Goal: Transaction & Acquisition: Purchase product/service

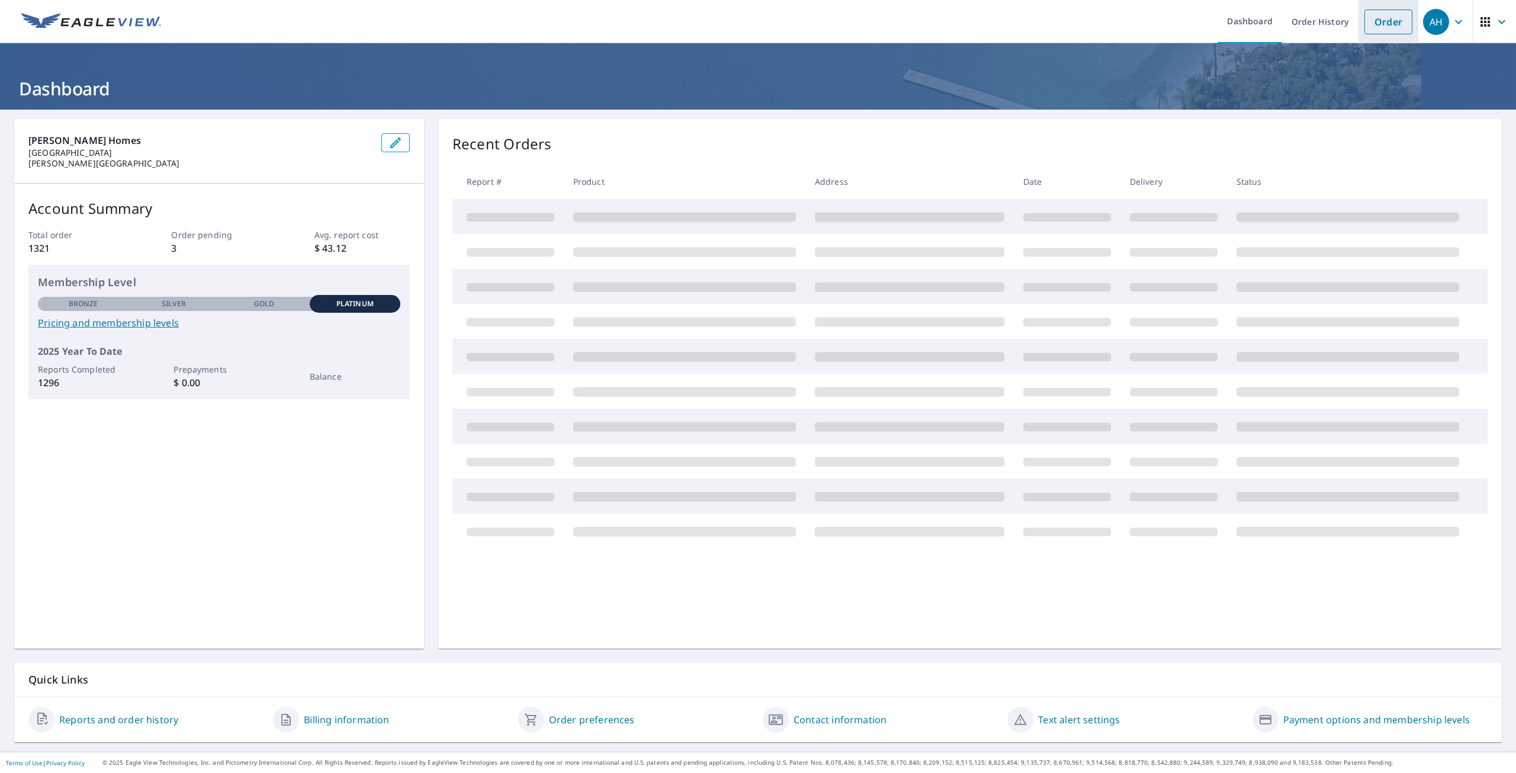
click at [1365, 21] on link "Order" at bounding box center [1388, 21] width 48 height 25
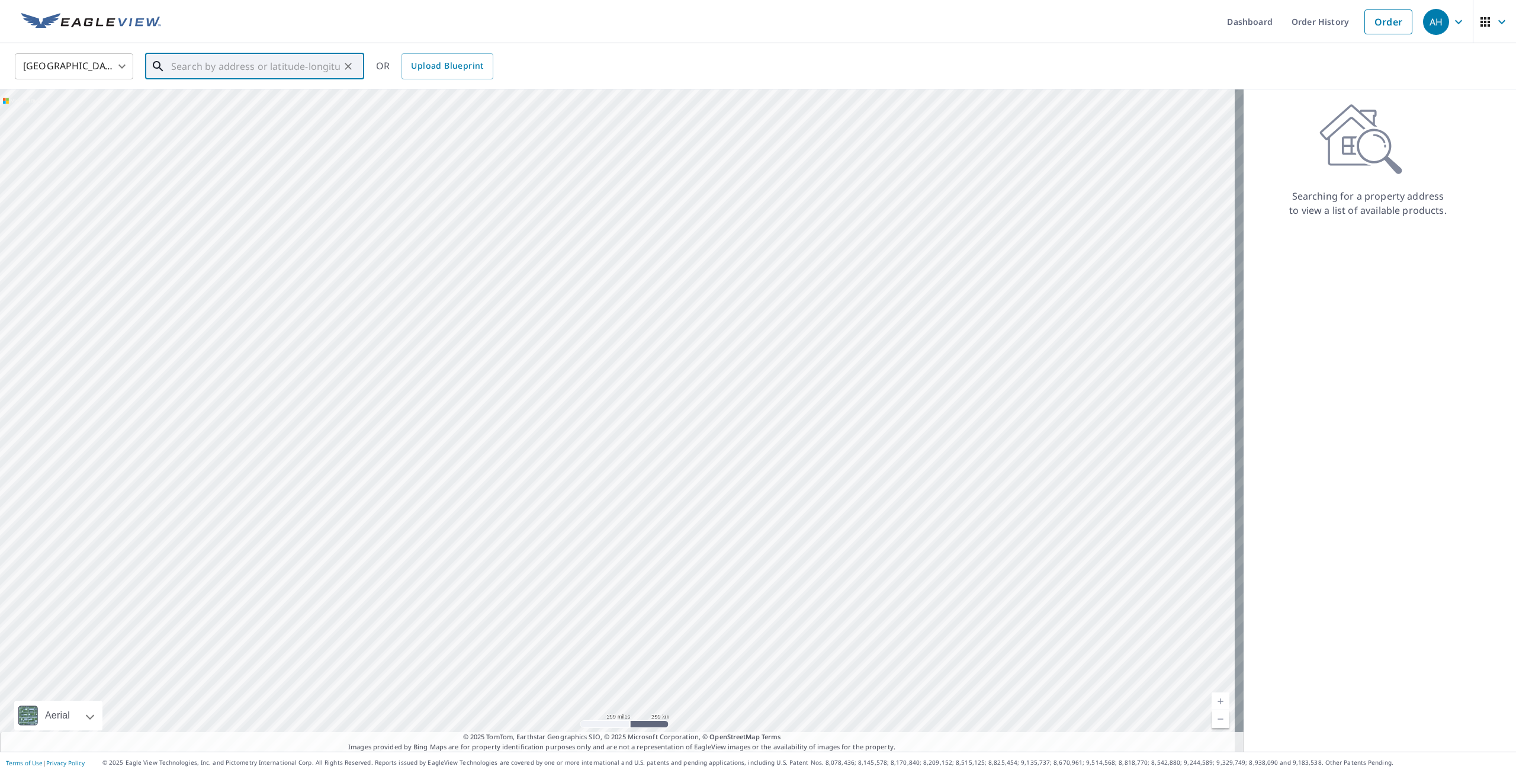
paste input "[STREET_ADDRESS]"
click at [265, 114] on p "Macomb, MI 48044" at bounding box center [262, 114] width 186 height 12
type input "[STREET_ADDRESS]"
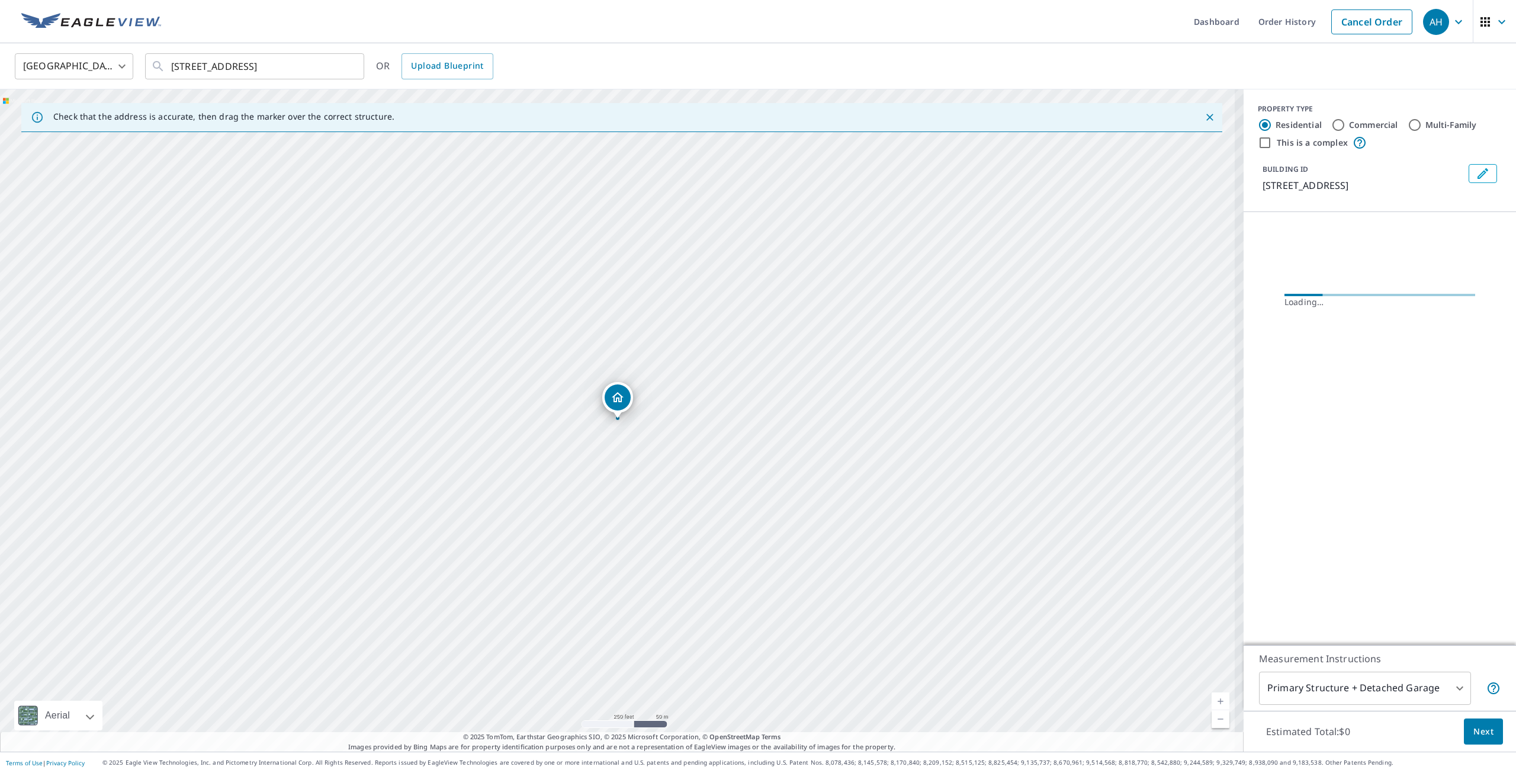
scroll to position [0, 0]
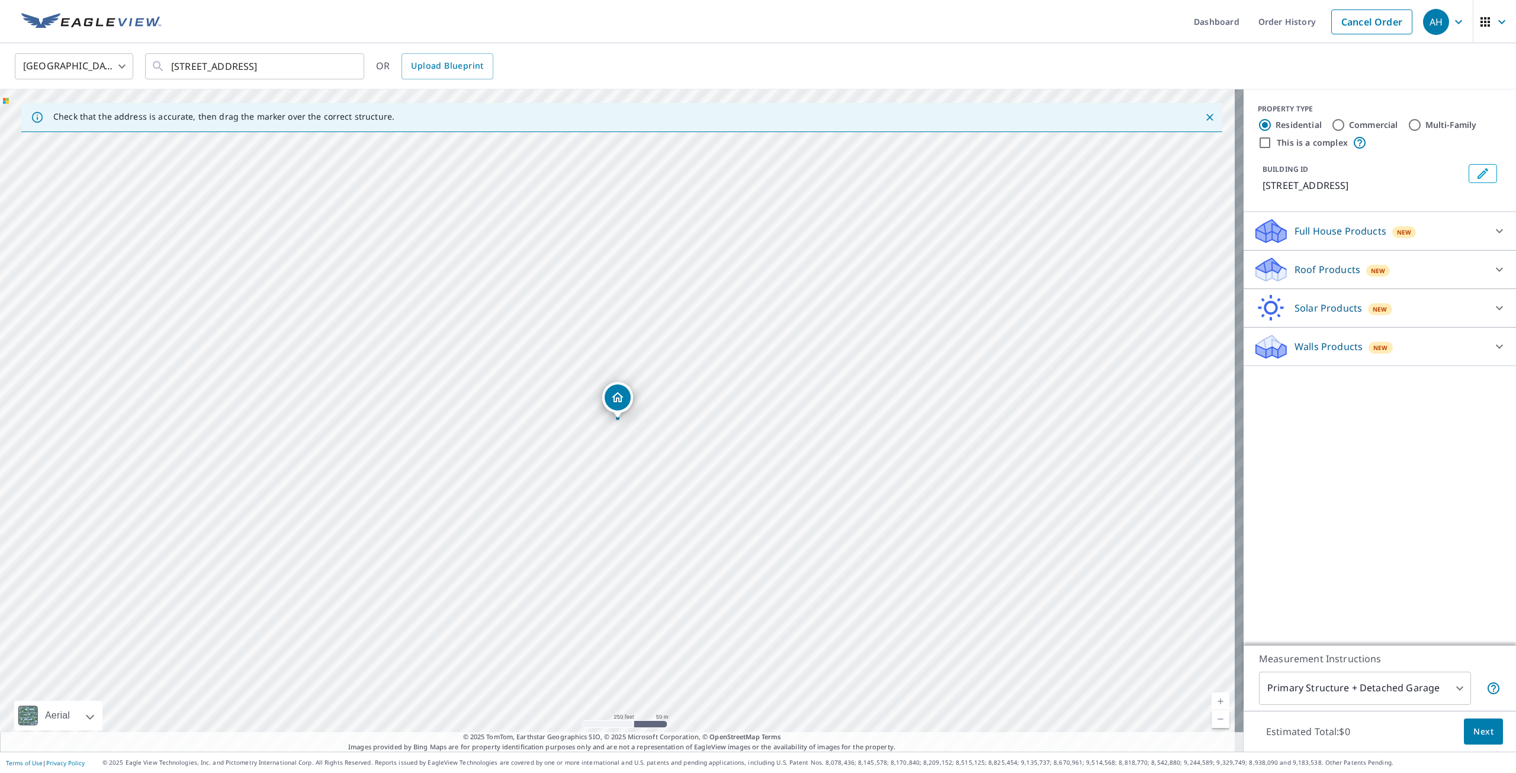
click at [1476, 176] on icon "Edit building 1" at bounding box center [1483, 173] width 14 height 14
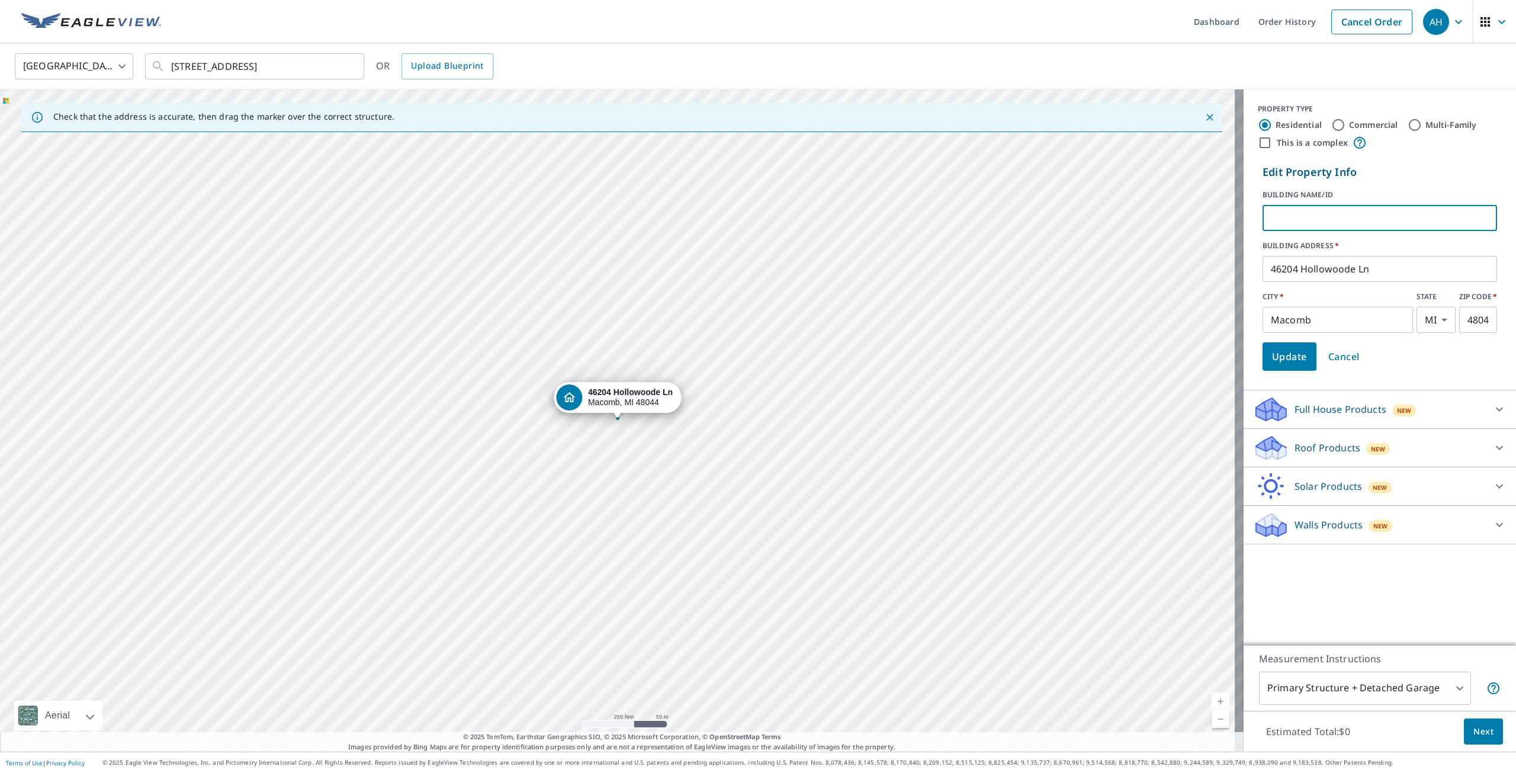
click at [1371, 213] on input "text" at bounding box center [1380, 217] width 235 height 33
type input "[PERSON_NAME]"
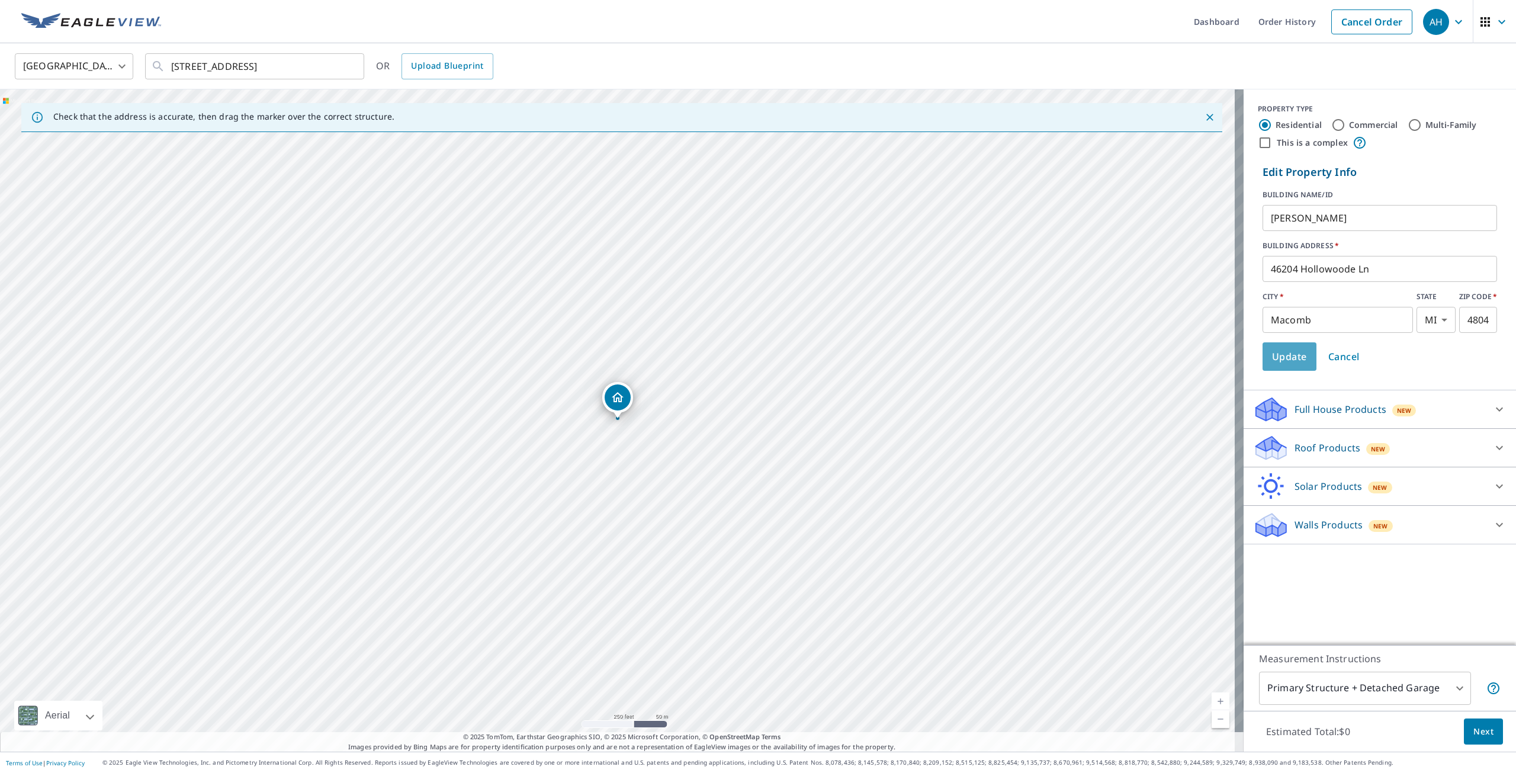
click at [1292, 353] on span "Update" at bounding box center [1289, 356] width 35 height 17
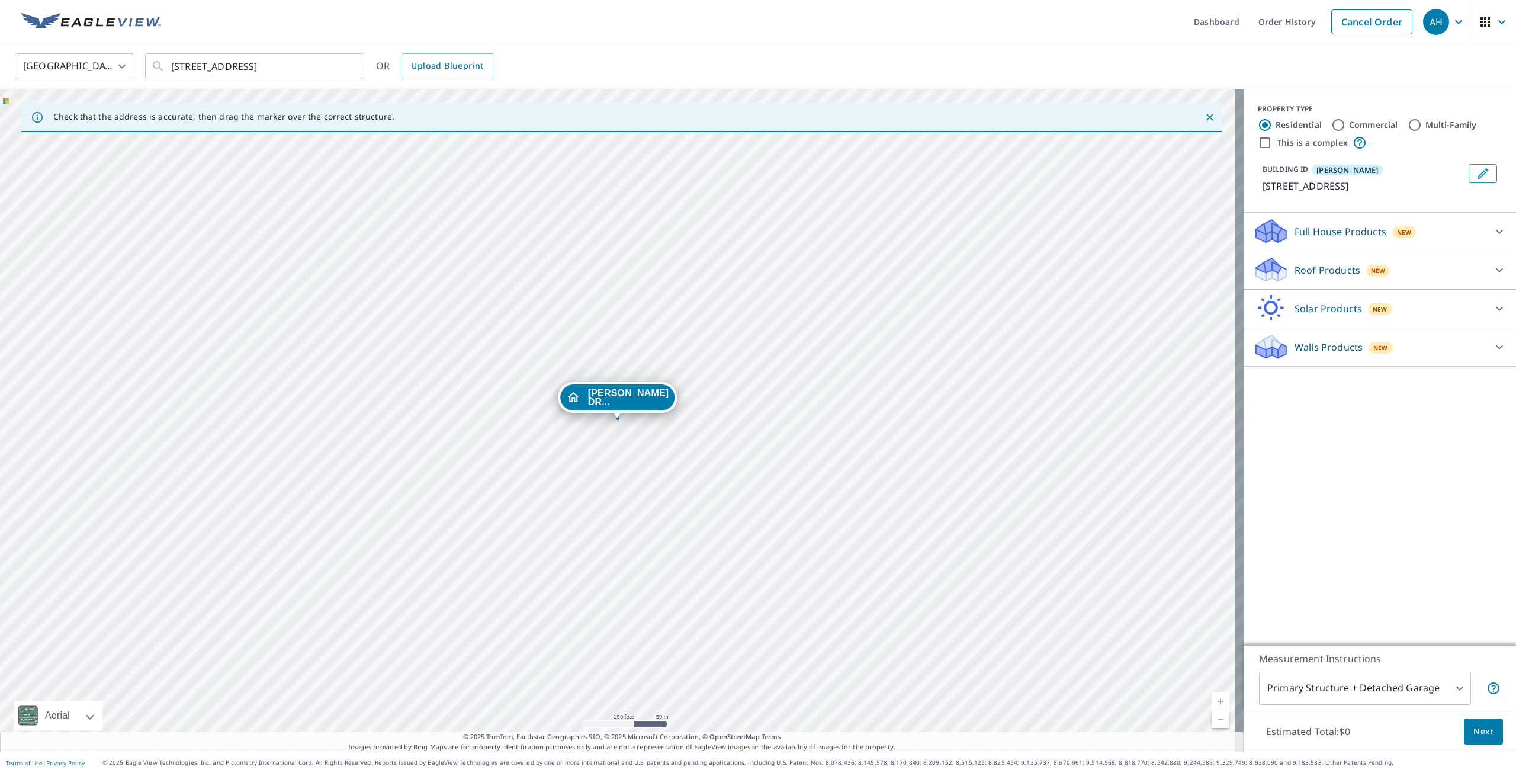
click at [1313, 277] on div "Roof Products New" at bounding box center [1369, 270] width 232 height 28
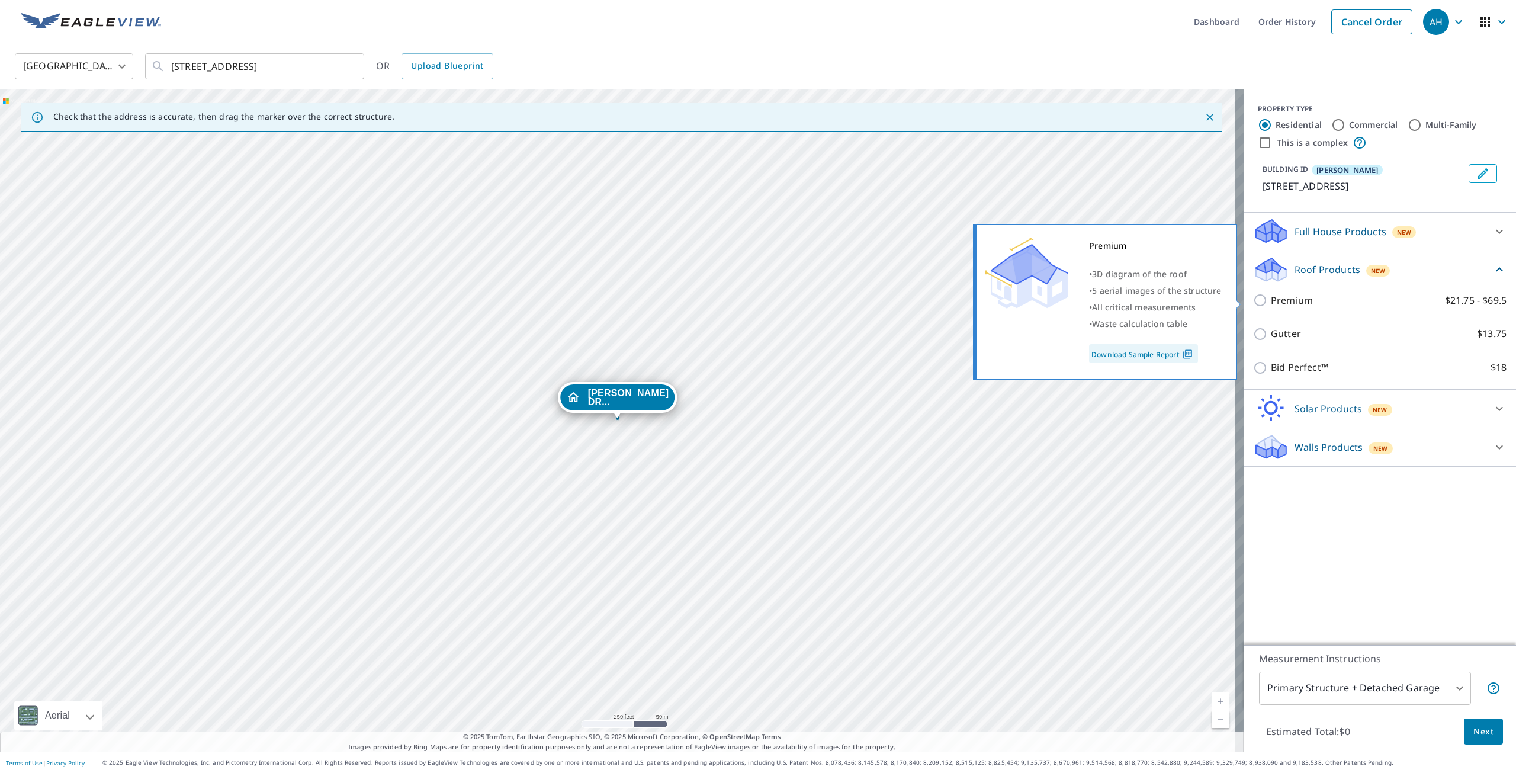
click at [1253, 297] on input "Premium $21.75 - $69.5" at bounding box center [1262, 300] width 18 height 14
checkbox input "true"
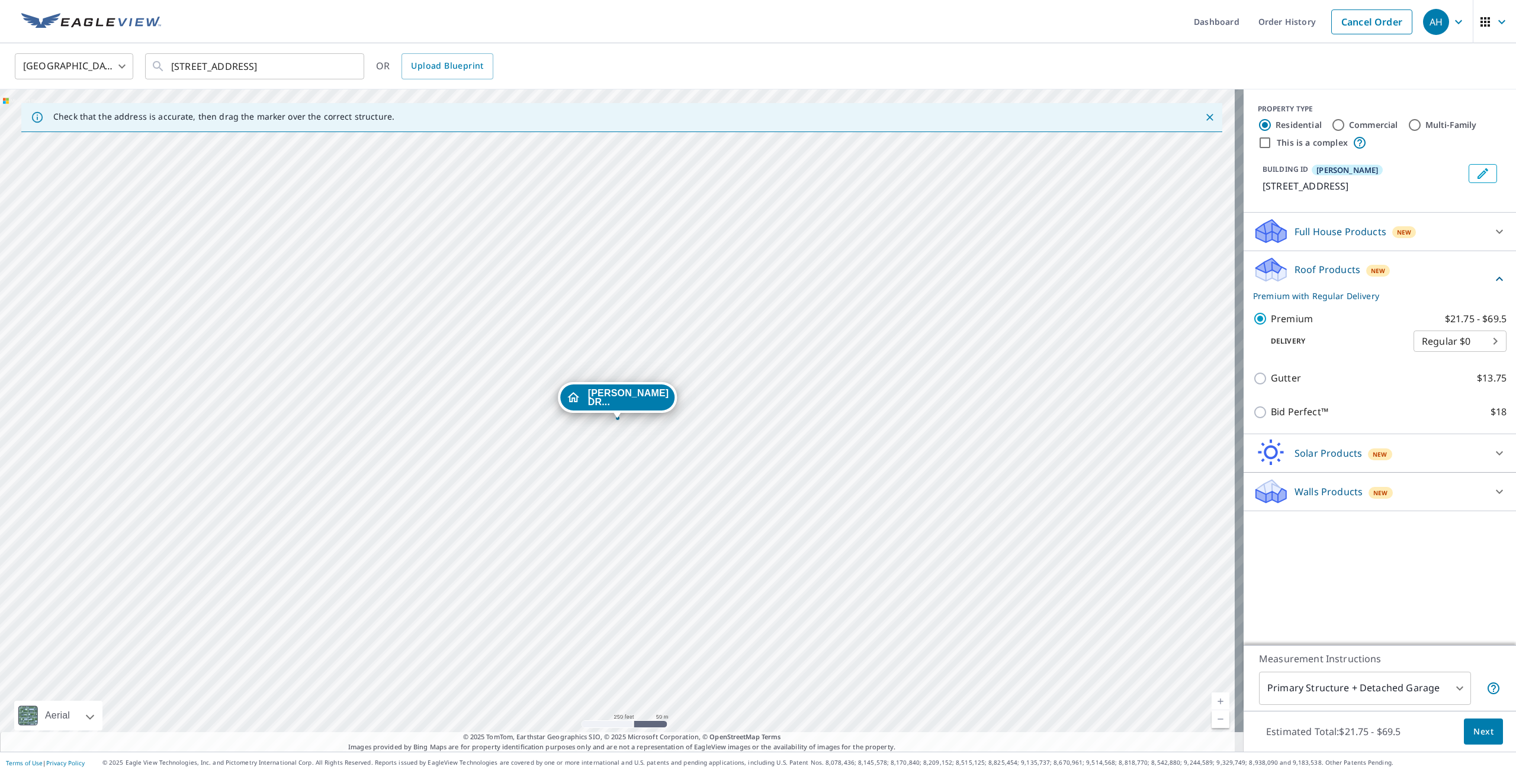
click at [1311, 680] on body "AH AH Dashboard Order History Cancel Order AH [GEOGRAPHIC_DATA] [GEOGRAPHIC_DAT…" at bounding box center [758, 386] width 1516 height 773
click at [1315, 708] on li "Primary Structure Only" at bounding box center [1356, 705] width 212 height 21
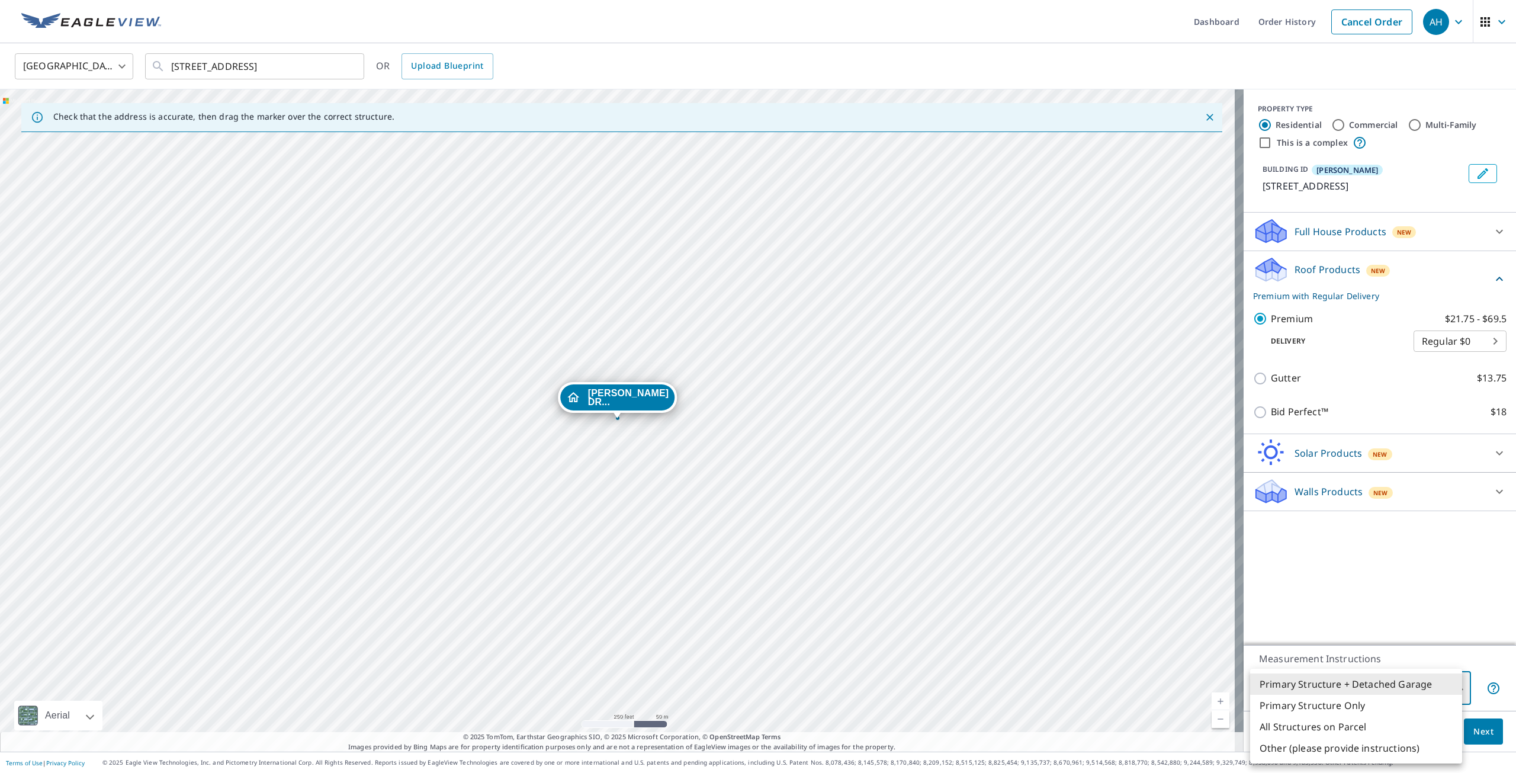
type input "2"
click at [1473, 738] on button "Next" at bounding box center [1483, 731] width 39 height 27
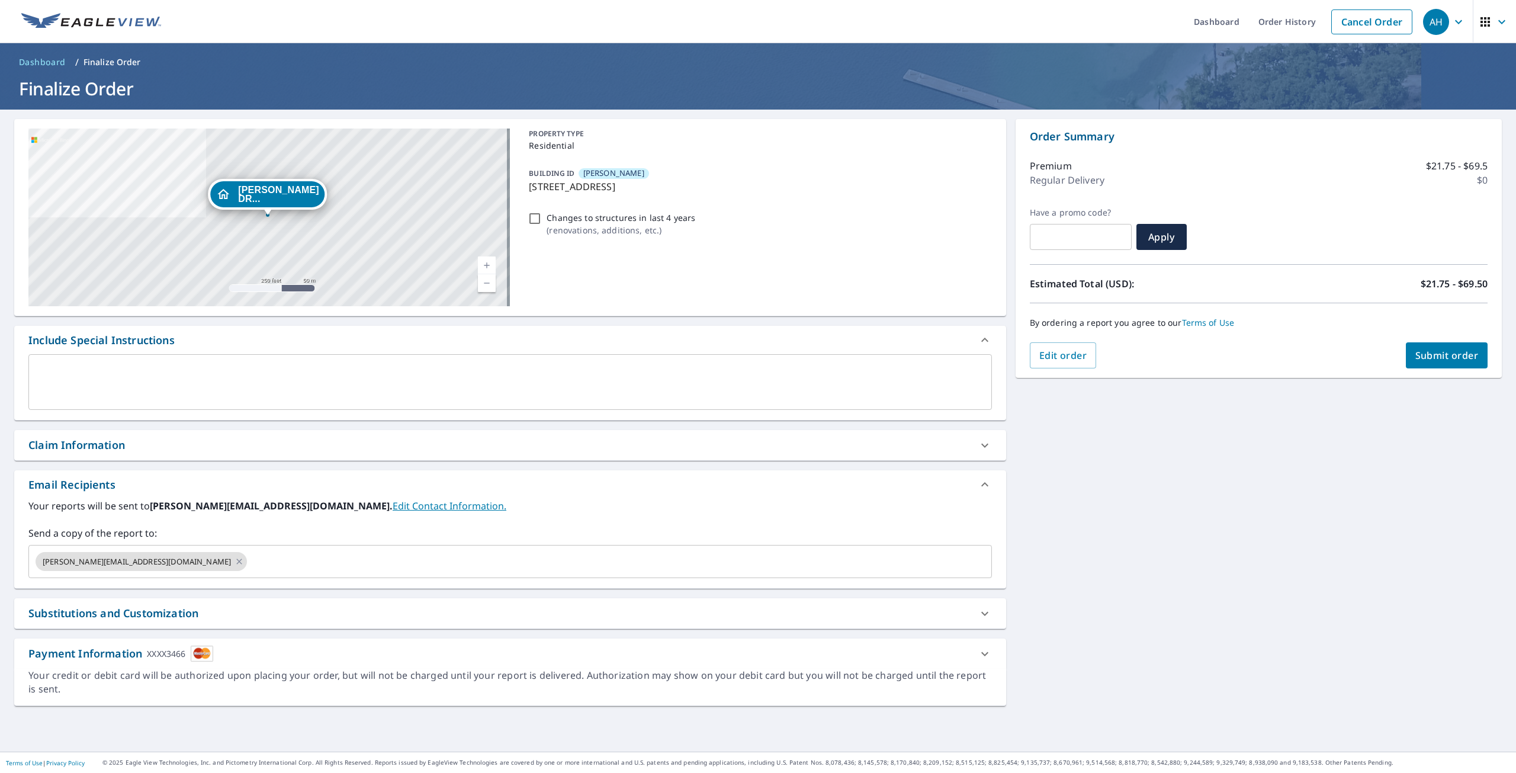
click at [1446, 357] on span "Submit order" at bounding box center [1446, 355] width 63 height 13
checkbox input "true"
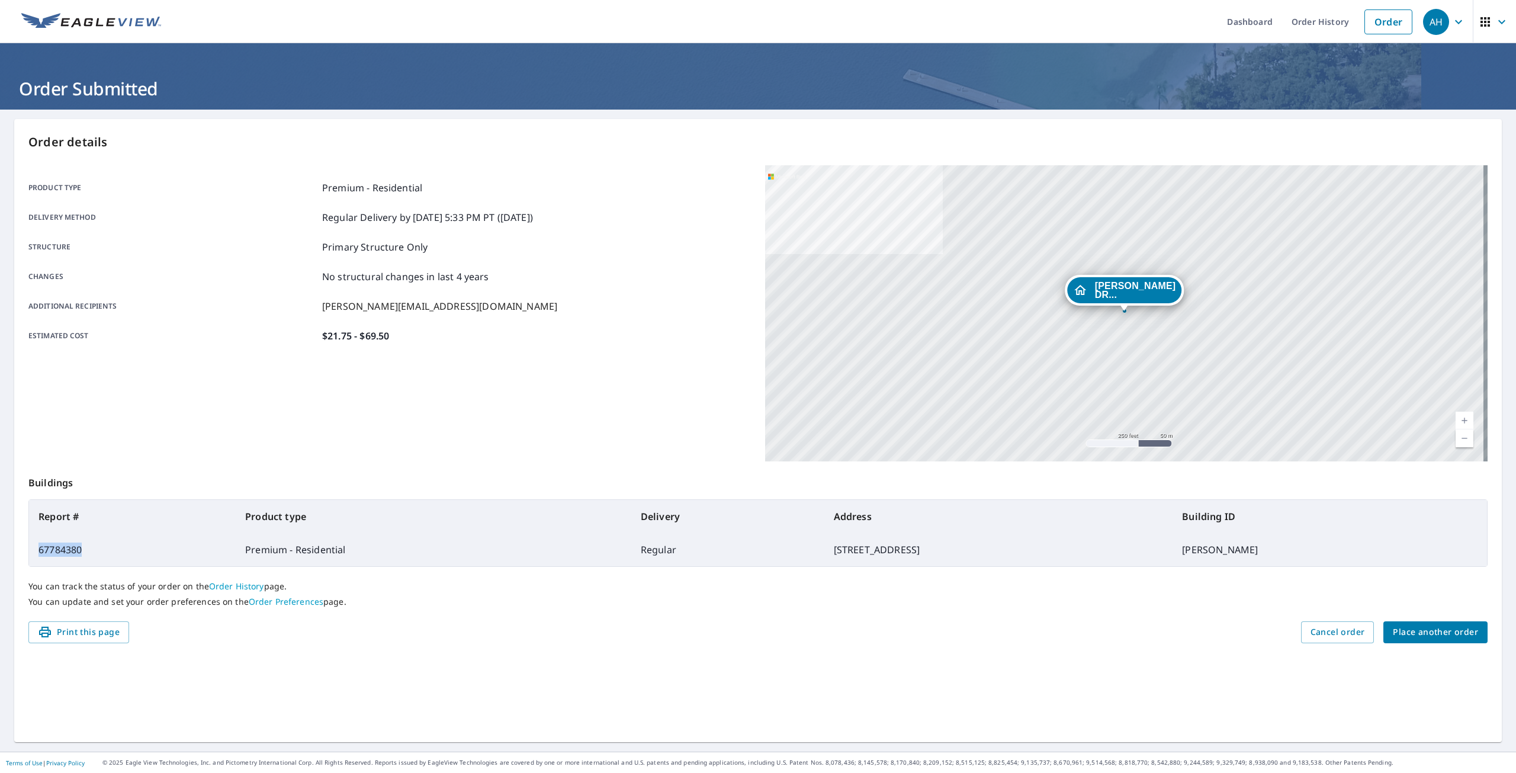
drag, startPoint x: 107, startPoint y: 544, endPoint x: 41, endPoint y: 547, distance: 66.4
click at [41, 547] on td "67784380" at bounding box center [132, 549] width 207 height 33
copy td "67784380"
click at [1418, 628] on span "Place another order" at bounding box center [1435, 632] width 85 height 15
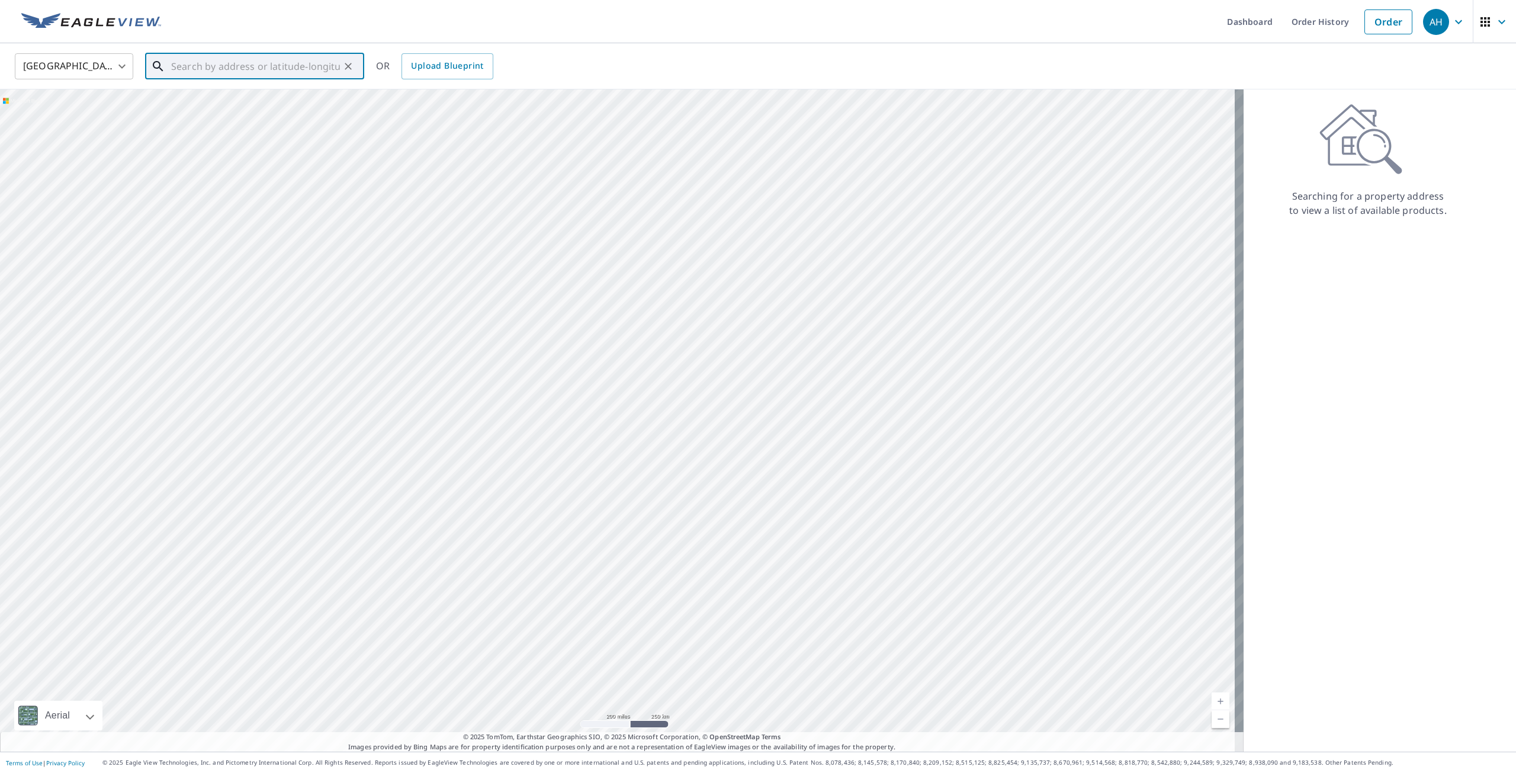
paste input "[GEOGRAPHIC_DATA][PERSON_NAME]"
click at [247, 115] on p "[GEOGRAPHIC_DATA]" at bounding box center [262, 114] width 186 height 12
type input "[STREET_ADDRESS]"
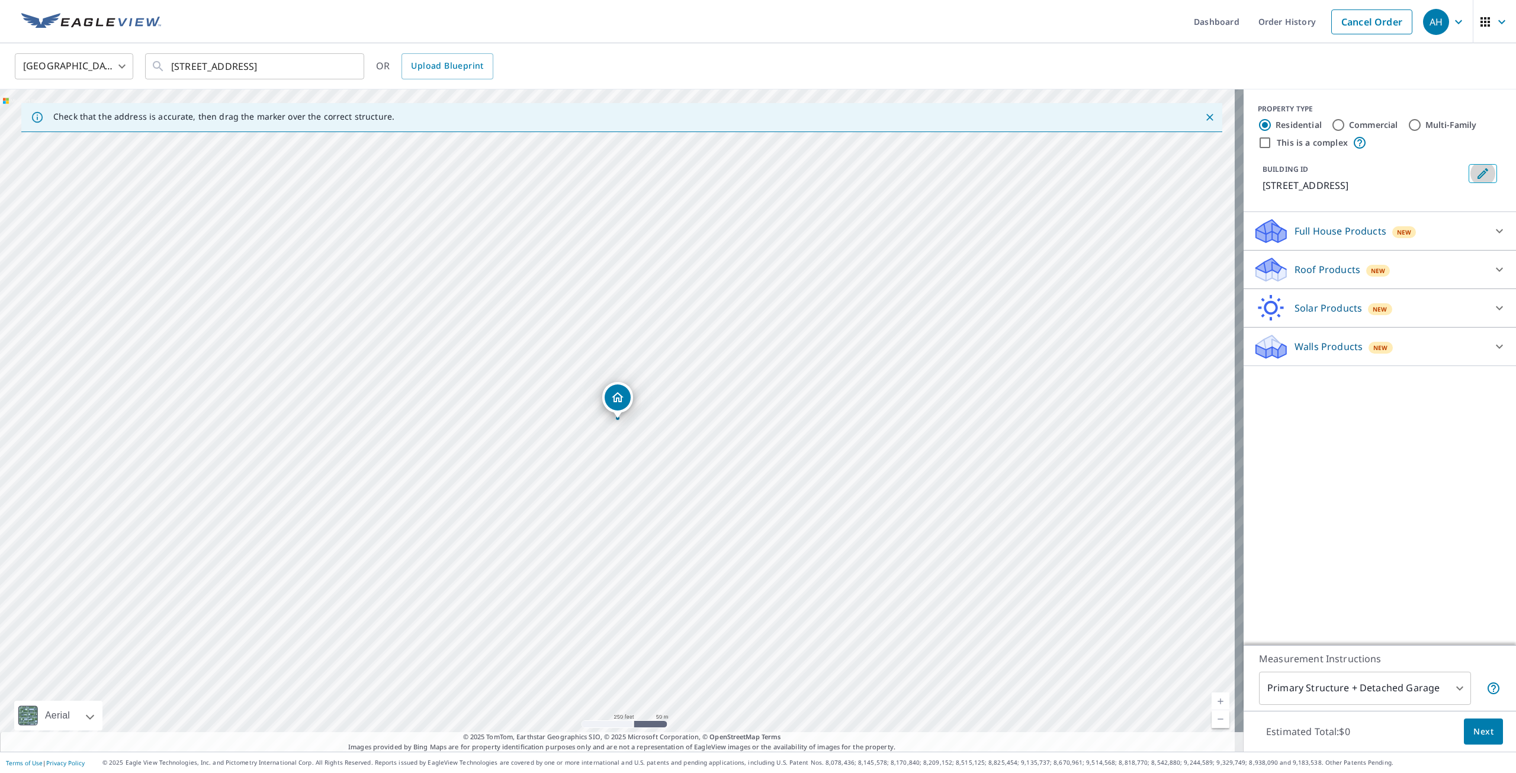
click at [1478, 176] on icon "Edit building 1" at bounding box center [1483, 173] width 11 height 11
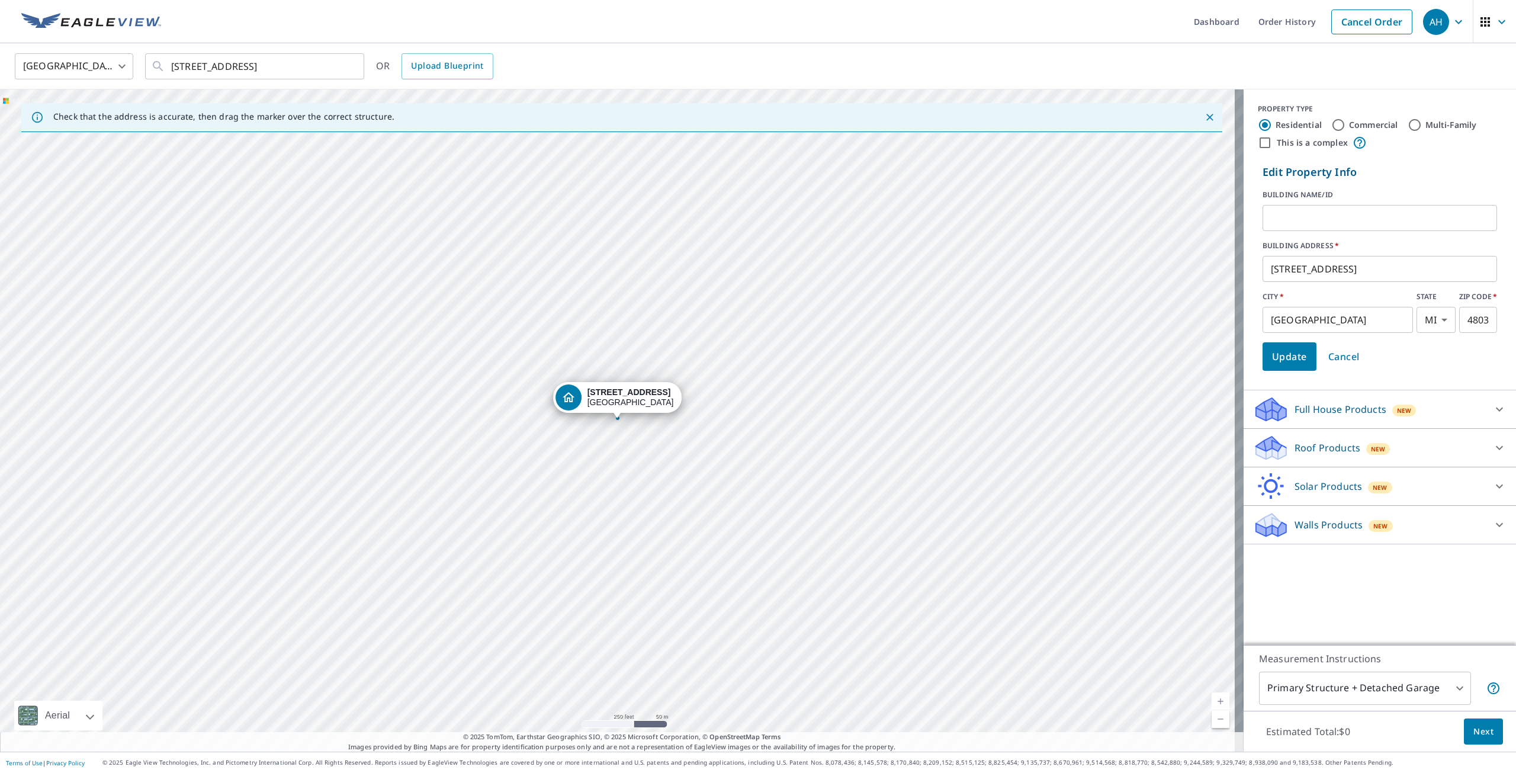
click at [1361, 215] on input "text" at bounding box center [1380, 217] width 235 height 33
type input "[PERSON_NAME]/[PERSON_NAME]"
click at [1292, 358] on span "Update" at bounding box center [1289, 356] width 35 height 17
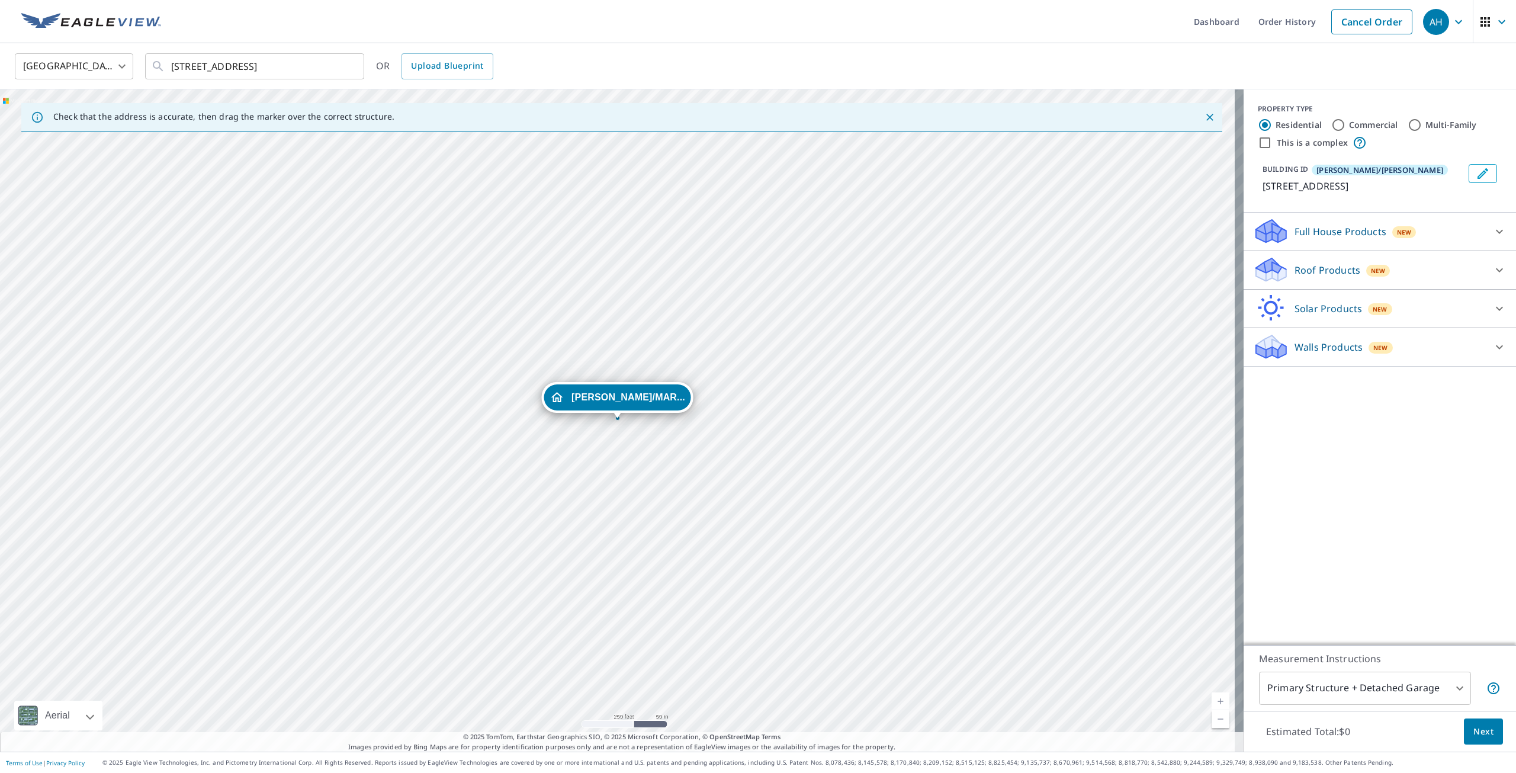
click at [1293, 284] on div "Roof Products New" at bounding box center [1369, 270] width 232 height 28
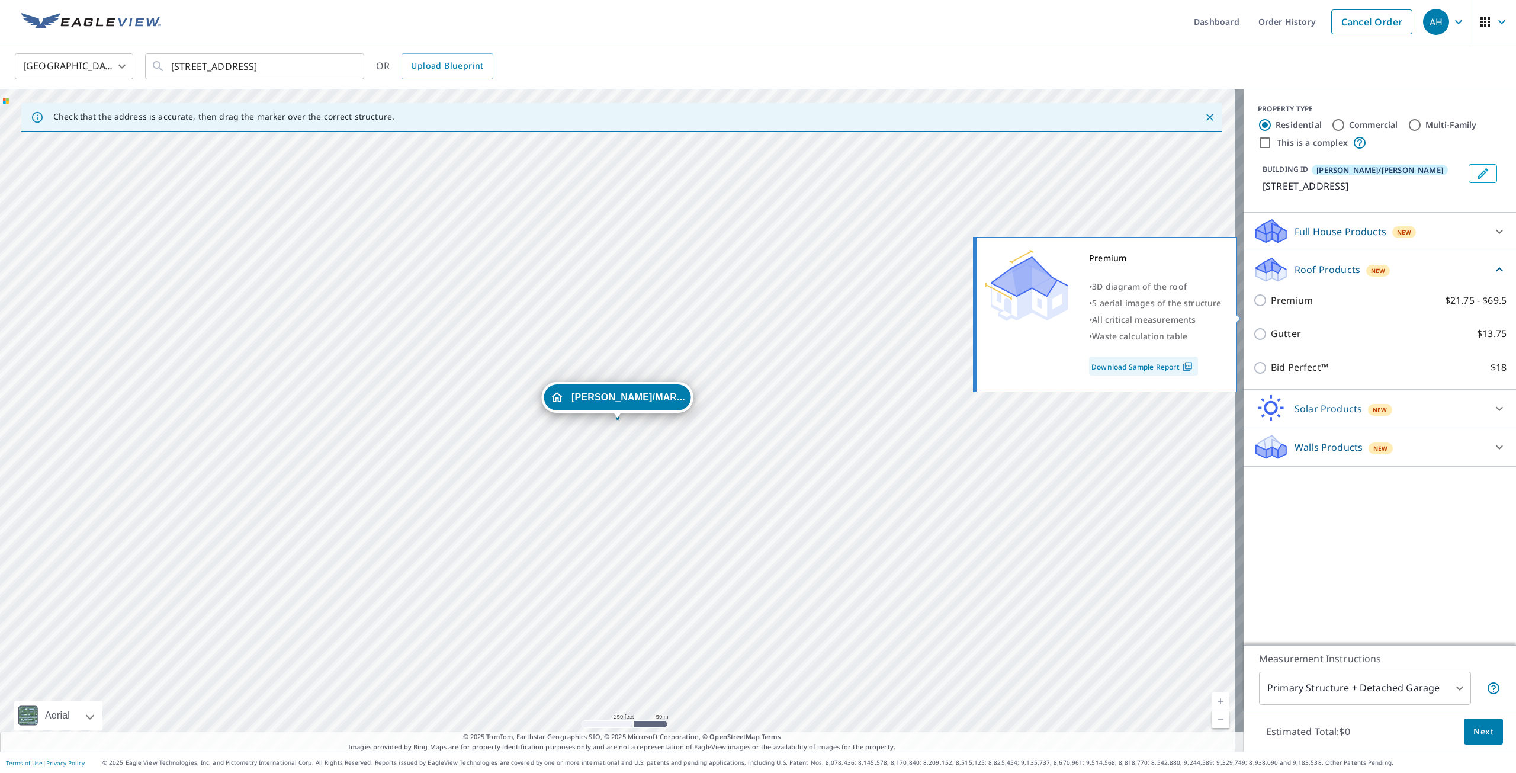
click at [1253, 307] on input "Premium $21.75 - $69.5" at bounding box center [1262, 300] width 18 height 14
checkbox input "true"
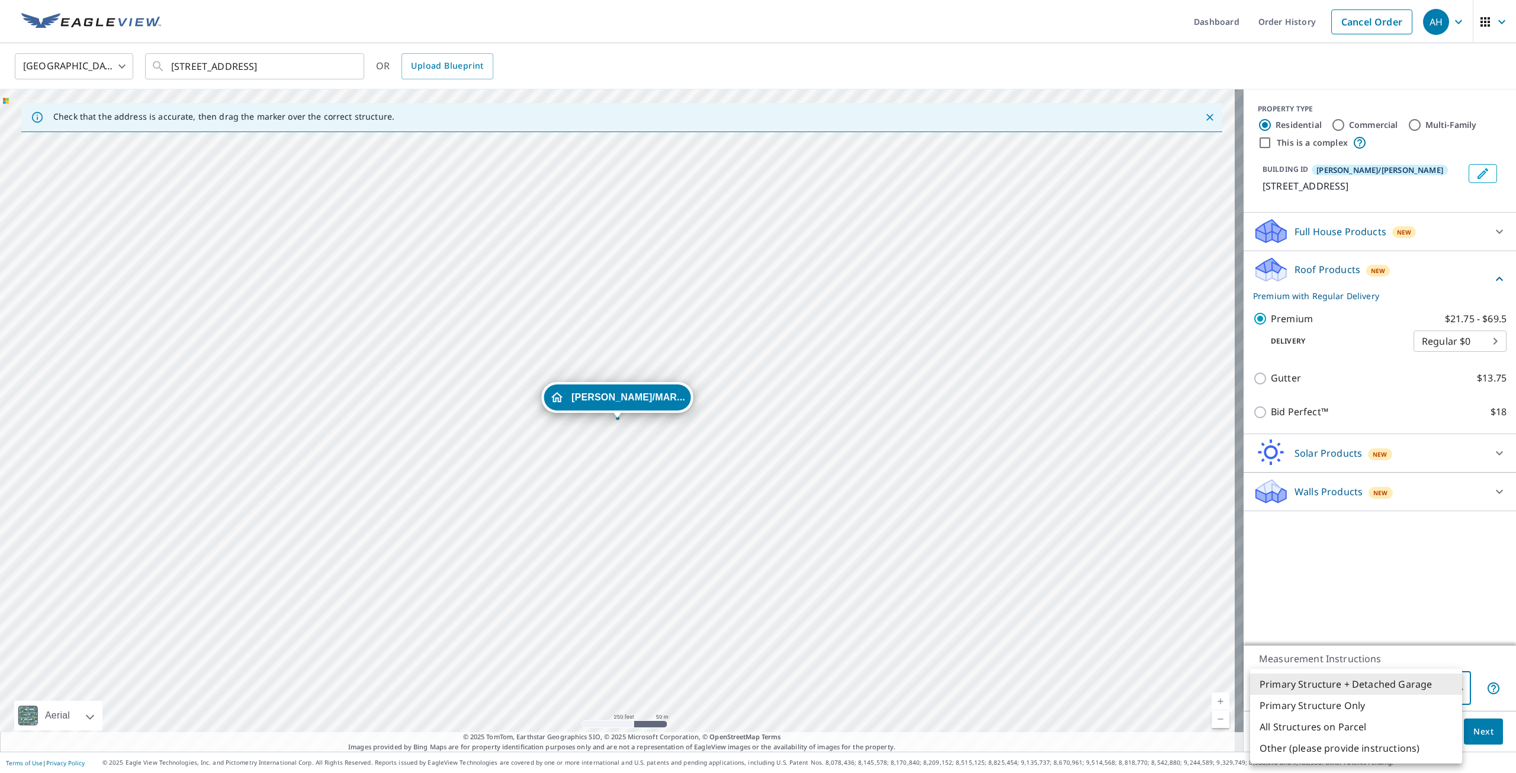
click at [1382, 693] on body "AH AH Dashboard Order History Cancel Order AH [GEOGRAPHIC_DATA] [GEOGRAPHIC_DAT…" at bounding box center [758, 386] width 1516 height 773
click at [1377, 709] on li "Primary Structure Only" at bounding box center [1356, 705] width 212 height 21
type input "2"
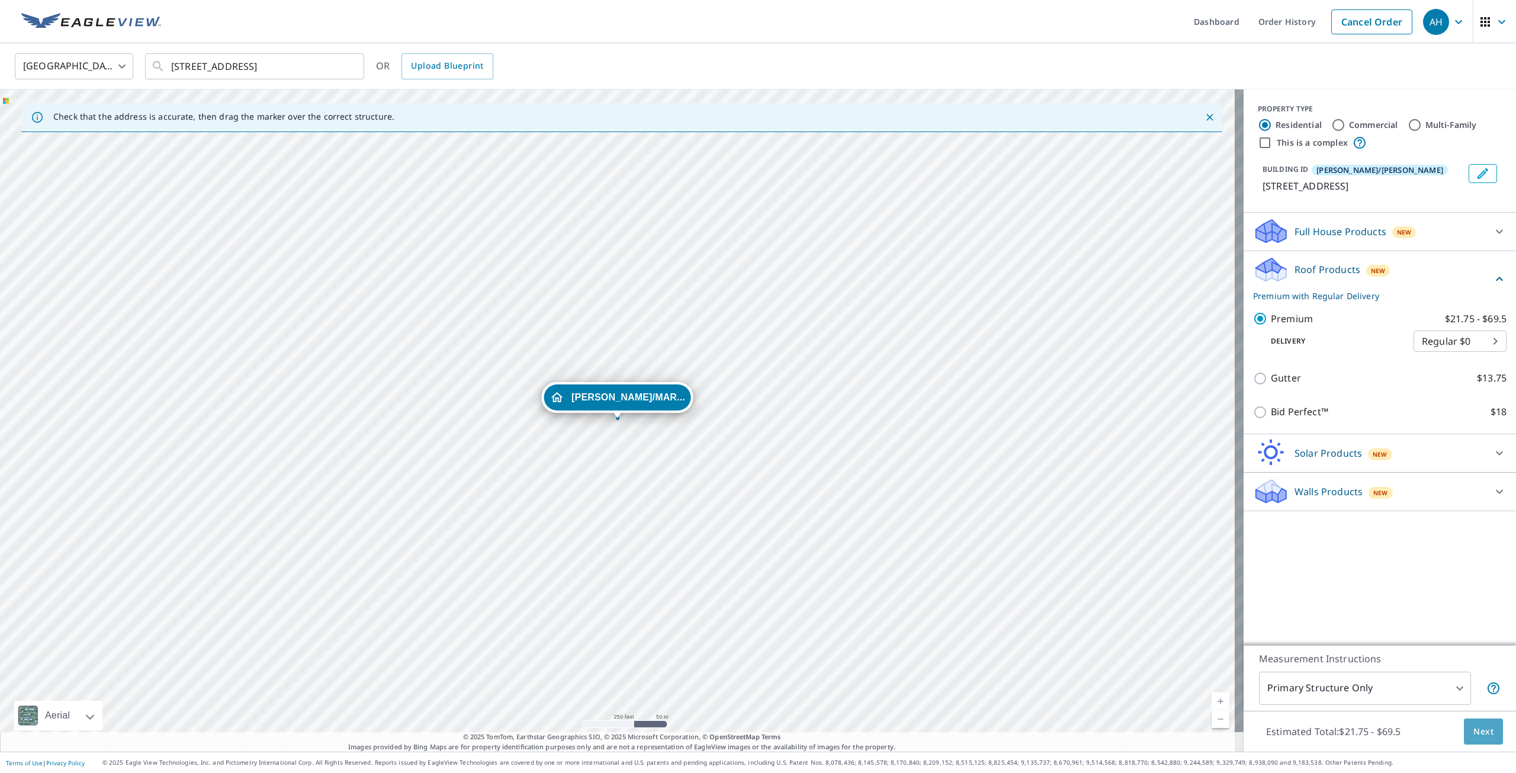
click at [1475, 724] on span "Next" at bounding box center [1483, 731] width 20 height 15
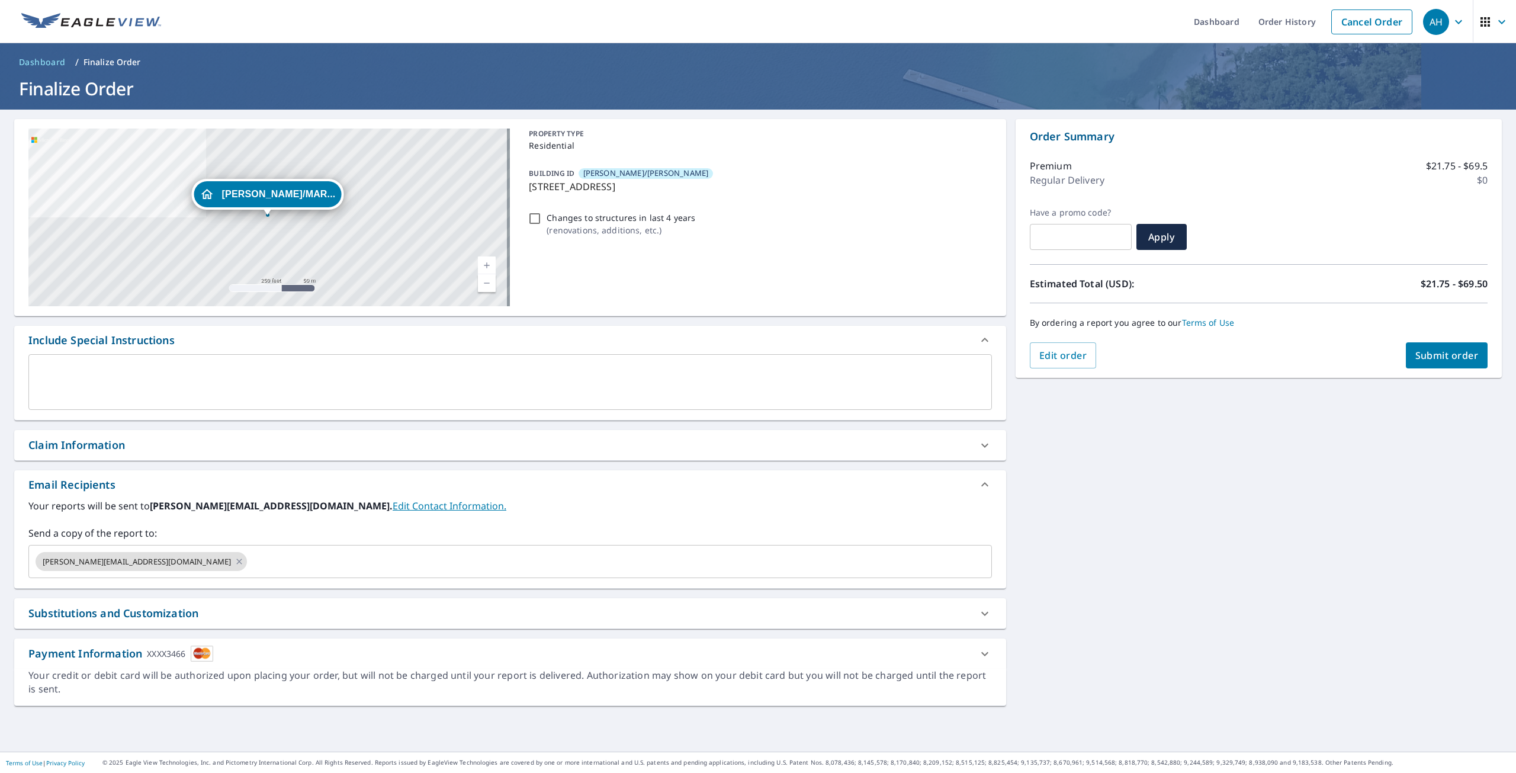
click at [1430, 354] on span "Submit order" at bounding box center [1446, 355] width 63 height 13
checkbox input "true"
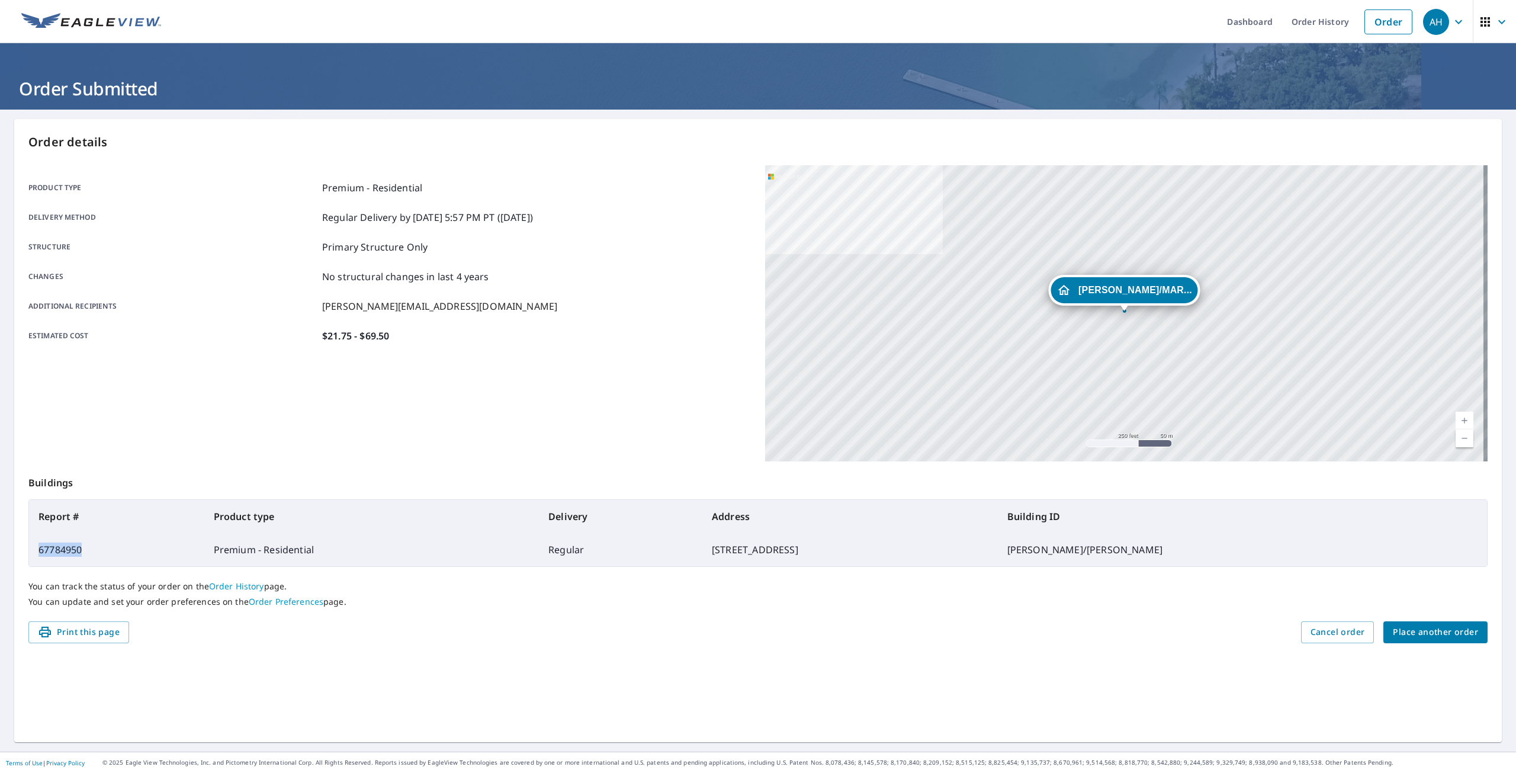
drag, startPoint x: 72, startPoint y: 553, endPoint x: 38, endPoint y: 550, distance: 33.3
click at [38, 550] on td "67784950" at bounding box center [116, 549] width 175 height 33
copy td "67784950"
